Goal: Transaction & Acquisition: Book appointment/travel/reservation

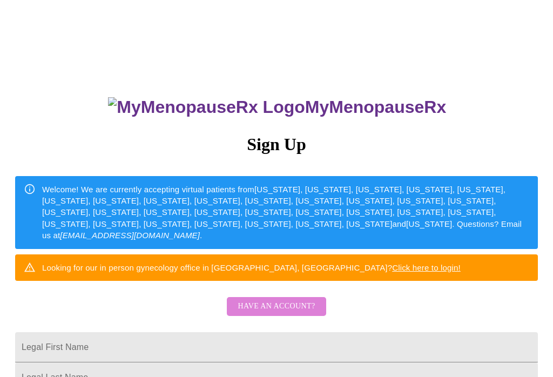
click at [315, 311] on button "Have an account?" at bounding box center [276, 306] width 99 height 19
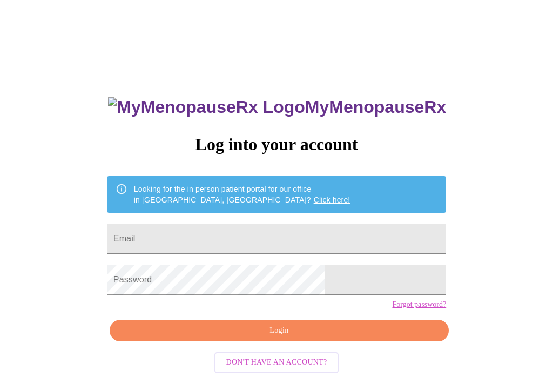
click at [311, 213] on div "MyMenopauseRx Log into your account Looking for the in person patient portal fo…" at bounding box center [276, 268] width 361 height 377
click at [298, 231] on input "Email" at bounding box center [276, 239] width 339 height 30
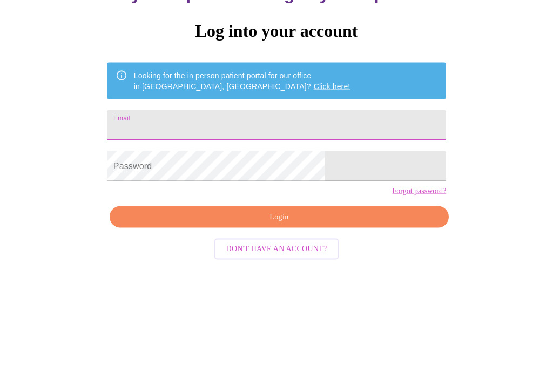
type input "mzday@msn.com"
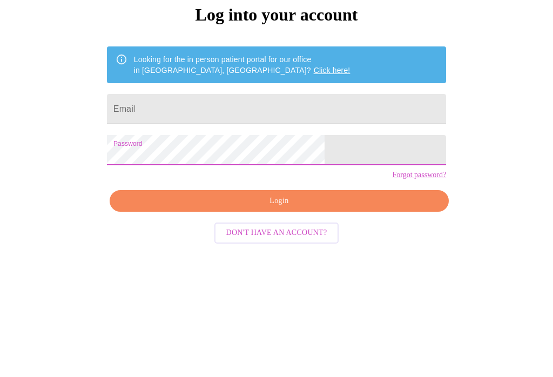
scroll to position [28, 0]
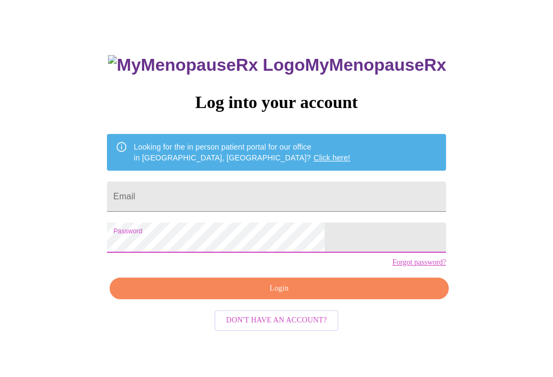
click at [214, 196] on input "Email" at bounding box center [276, 211] width 339 height 30
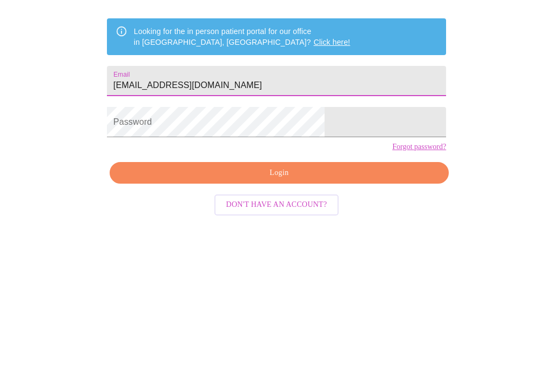
type input "mzday@msn.com"
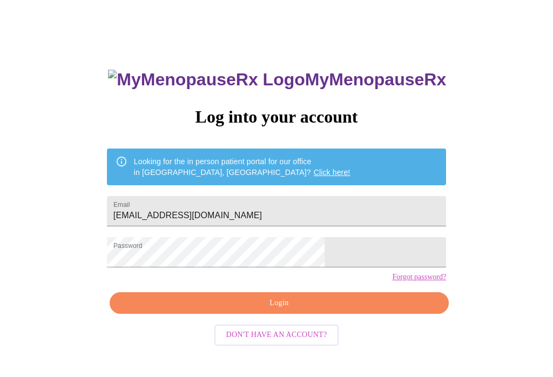
click at [290, 315] on button "Login" at bounding box center [279, 303] width 339 height 22
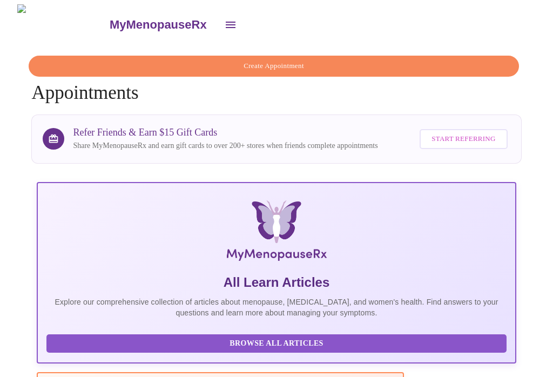
click at [303, 56] on button "Create Appointment" at bounding box center [274, 66] width 490 height 21
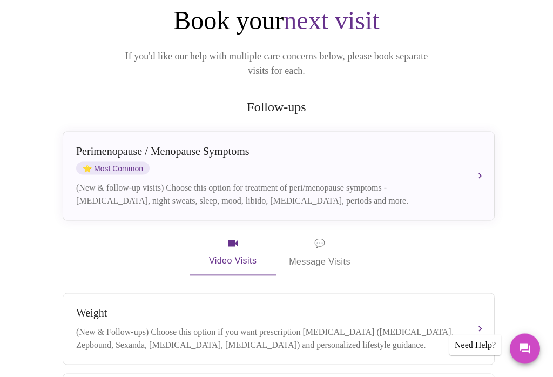
scroll to position [102, 0]
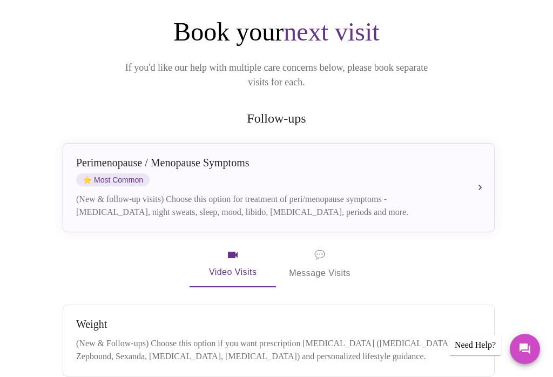
click at [109, 174] on span "⭐ Most Common" at bounding box center [113, 180] width 74 height 13
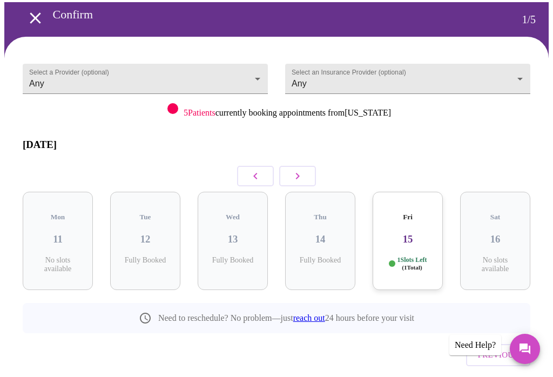
click at [417, 227] on div "Fri 15 1 Slots Left ( 1 Total)" at bounding box center [408, 241] width 70 height 98
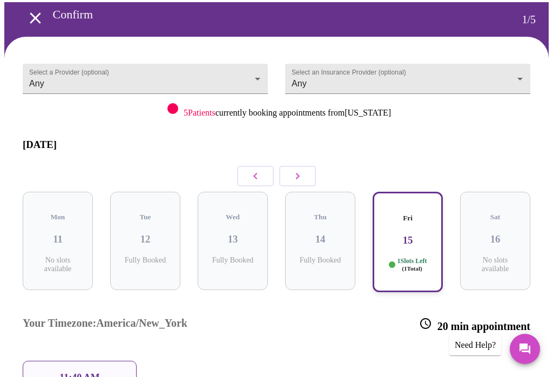
click at [415, 233] on div "Fri 15 1 Slots Left ( 1 Total)" at bounding box center [408, 242] width 70 height 101
click at [413, 232] on div "Fri 15 1 Slots Left ( 1 Total)" at bounding box center [408, 242] width 70 height 101
click at [89, 372] on p "11:40 AM" at bounding box center [79, 377] width 41 height 11
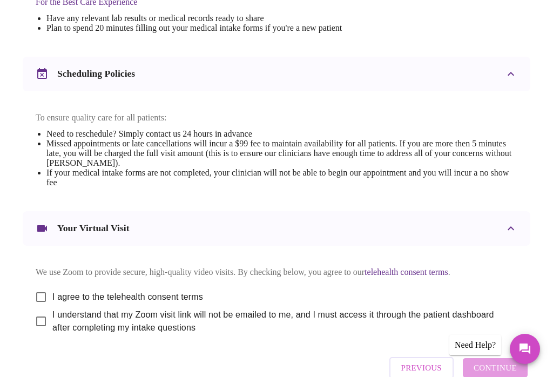
scroll to position [424, 0]
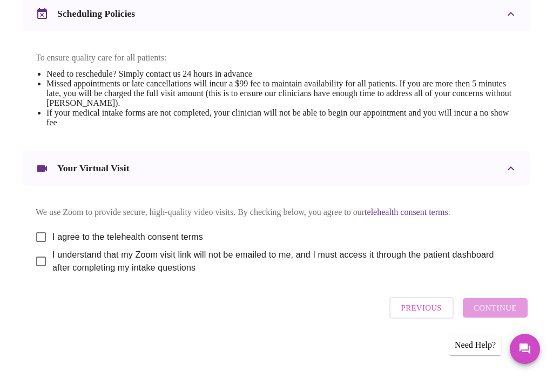
click at [40, 249] on input "I agree to the telehealth consent terms" at bounding box center [41, 237] width 23 height 23
checkbox input "true"
click at [35, 273] on input "I understand that my Zoom visit link will not be emailed to me, and I must acce…" at bounding box center [41, 261] width 23 height 23
checkbox input "true"
click at [508, 315] on span "Continue" at bounding box center [495, 308] width 43 height 14
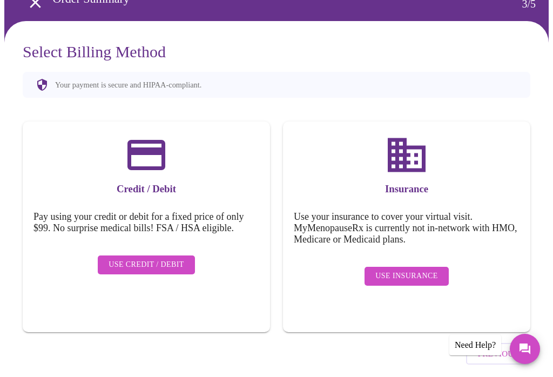
scroll to position [0, 0]
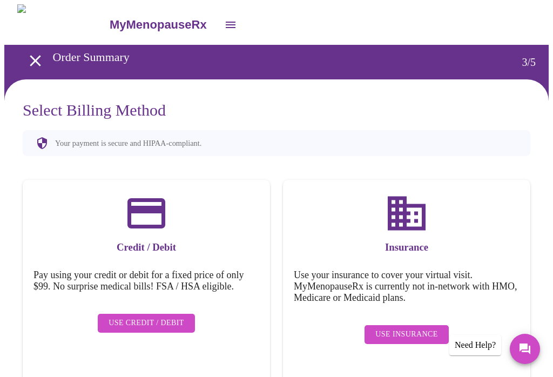
click at [35, 64] on icon "open drawer" at bounding box center [35, 60] width 19 height 19
click at [37, 60] on icon "open drawer" at bounding box center [35, 60] width 19 height 19
click at [39, 45] on button "open drawer" at bounding box center [35, 61] width 32 height 32
click at [28, 57] on icon "open drawer" at bounding box center [35, 60] width 19 height 19
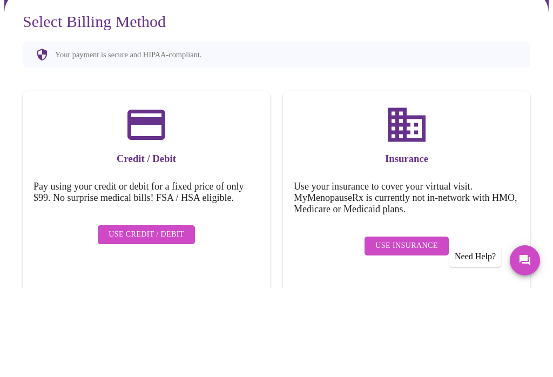
scroll to position [58, 0]
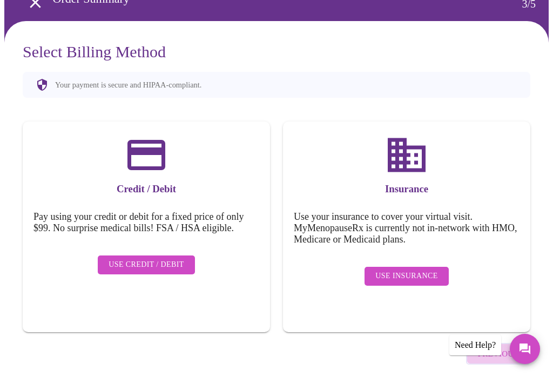
click at [495, 347] on span "Previous" at bounding box center [498, 354] width 41 height 14
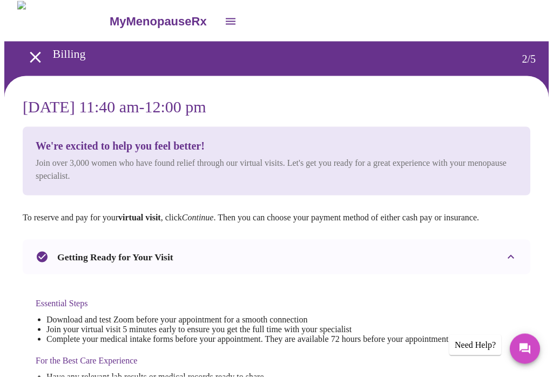
scroll to position [0, 0]
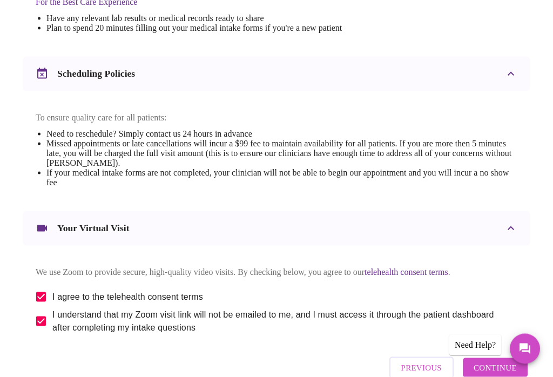
scroll to position [424, 0]
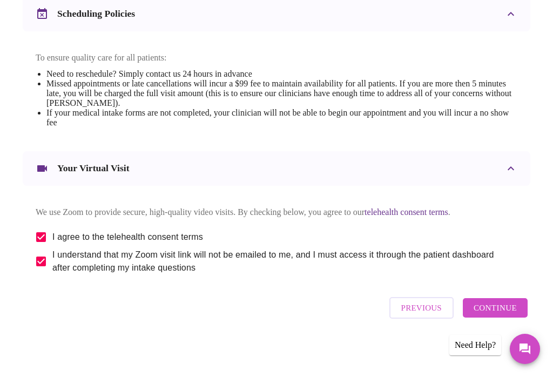
click at [422, 315] on span "Previous" at bounding box center [422, 308] width 41 height 14
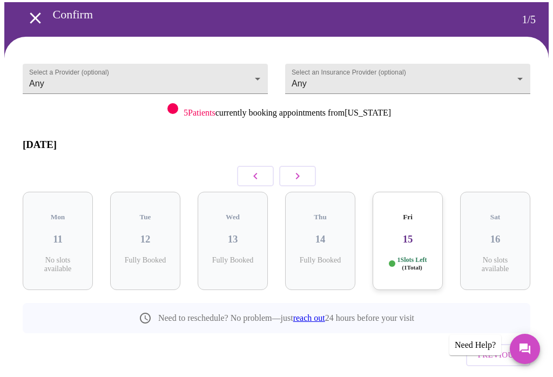
click at [298, 170] on icon "button" at bounding box center [297, 176] width 13 height 13
click at [145, 233] on div "Mon 18 1 Slots Left ( 2 Total)" at bounding box center [145, 241] width 70 height 98
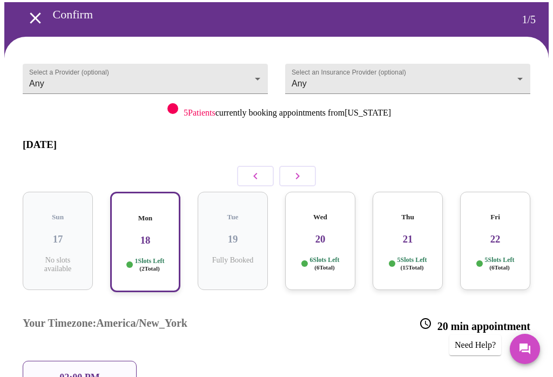
click at [320, 234] on h3 "20" at bounding box center [320, 240] width 53 height 12
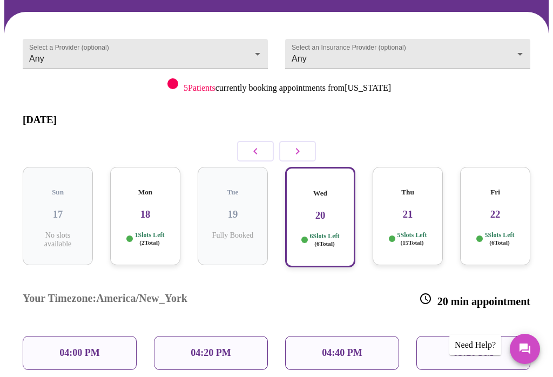
scroll to position [68, 0]
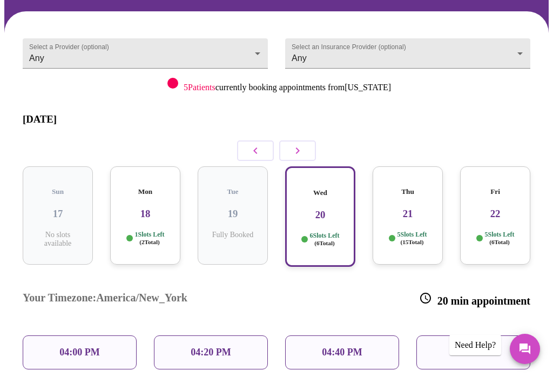
click at [469, 347] on p "05:20 PM" at bounding box center [473, 352] width 40 height 11
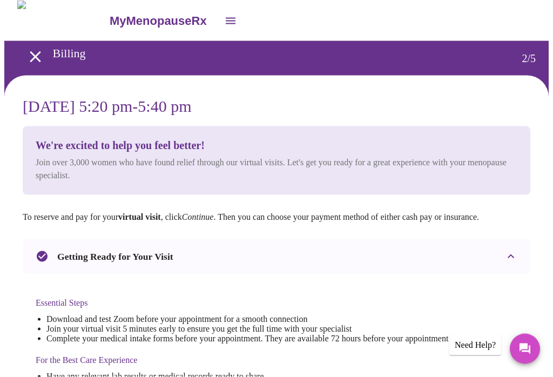
scroll to position [0, 0]
